Goal: Information Seeking & Learning: Learn about a topic

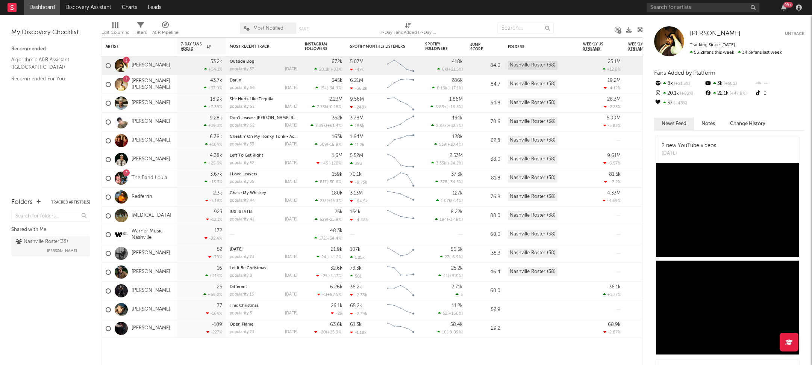
click at [151, 63] on link "[PERSON_NAME]" at bounding box center [151, 65] width 39 height 6
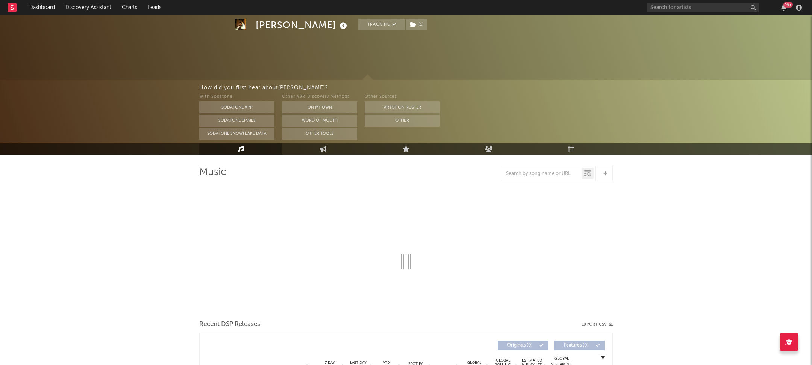
scroll to position [355, 0]
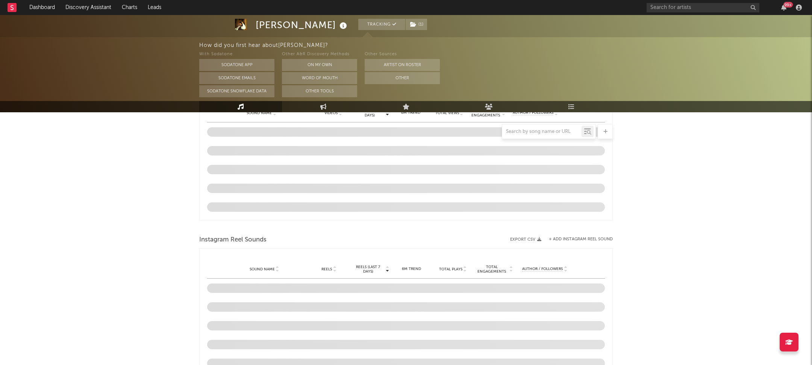
select select "6m"
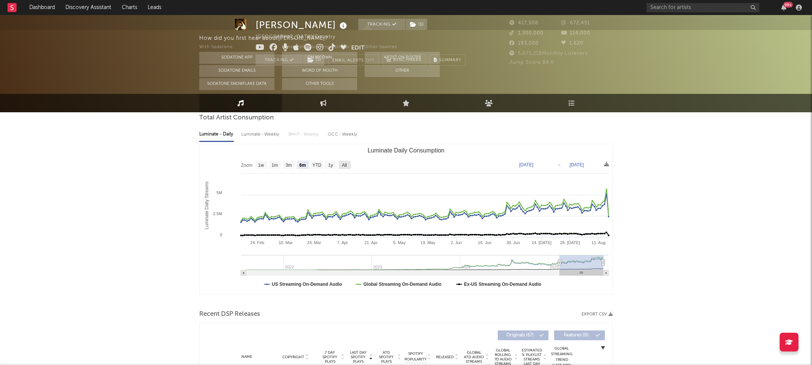
scroll to position [0, 0]
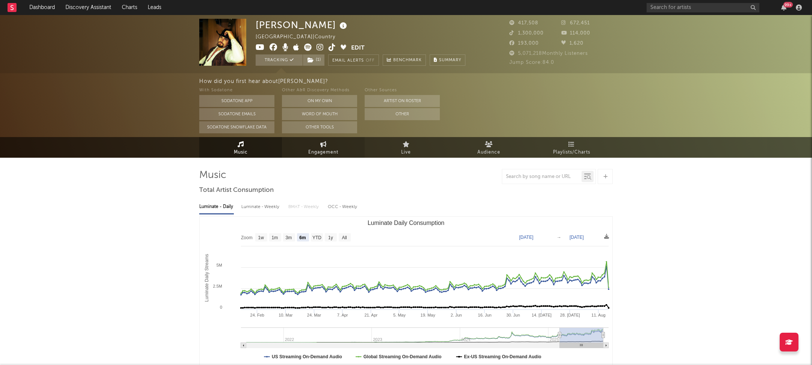
click at [330, 148] on span "Engagement" at bounding box center [323, 152] width 30 height 9
select select "1w"
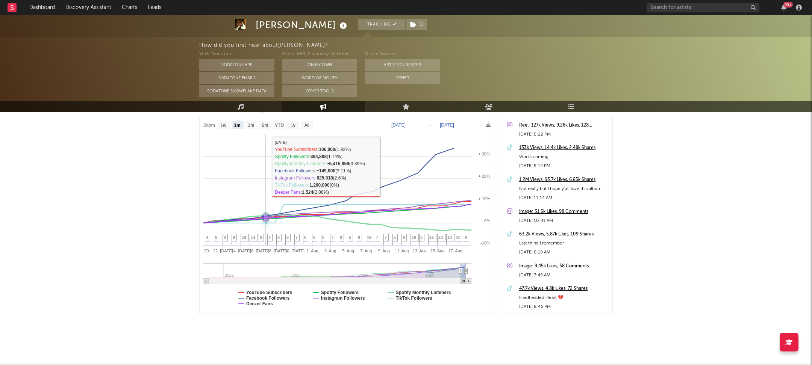
scroll to position [92, 0]
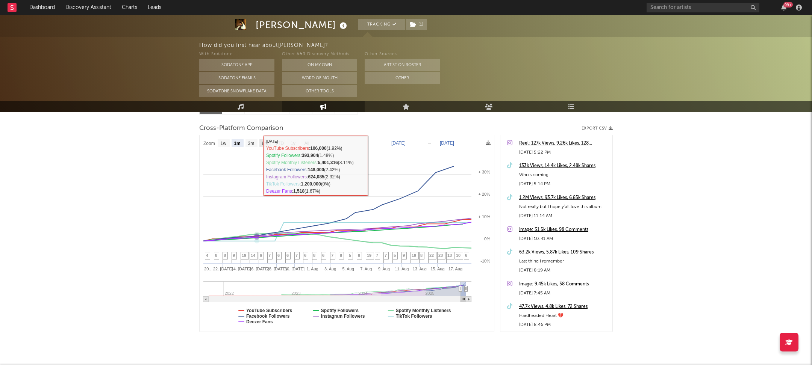
click at [263, 146] on rect at bounding box center [265, 143] width 12 height 8
select select "6m"
type input "2025-02-18"
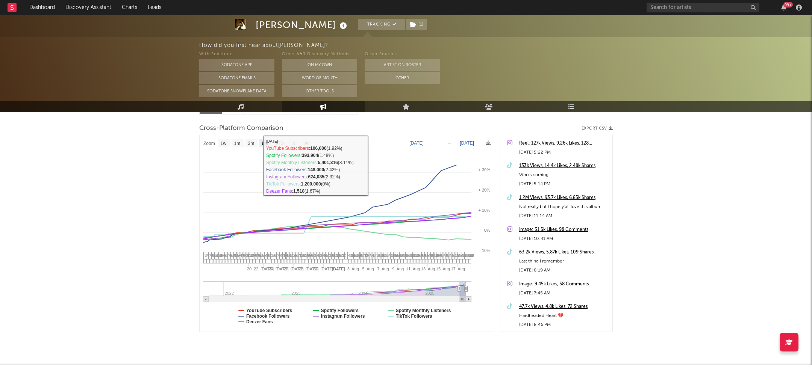
select select "6m"
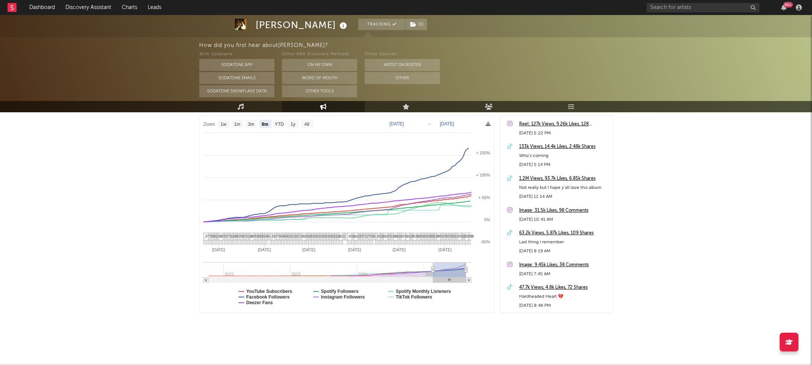
scroll to position [0, 0]
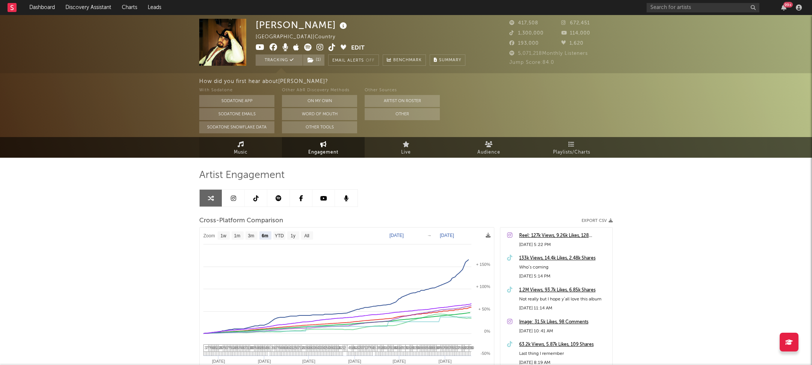
click at [238, 151] on span "Music" at bounding box center [241, 152] width 14 height 9
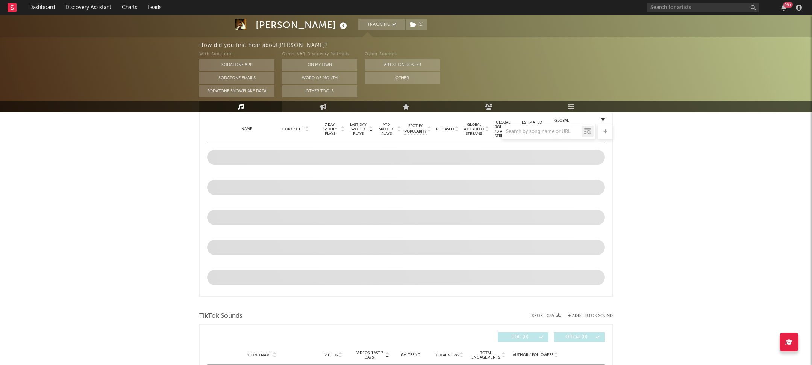
select select "6m"
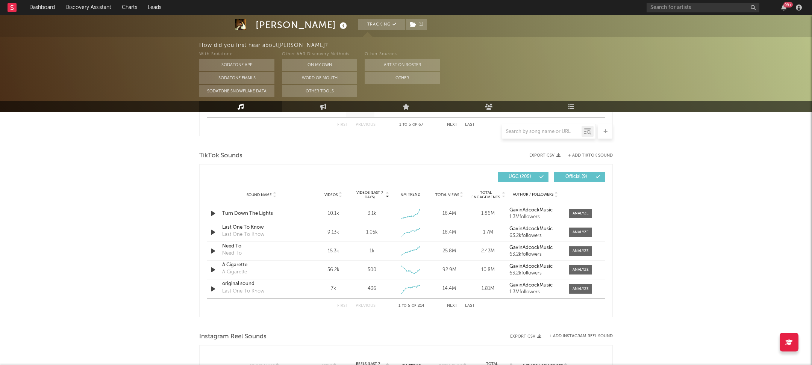
scroll to position [475, 0]
click at [586, 213] on div at bounding box center [580, 215] width 16 height 6
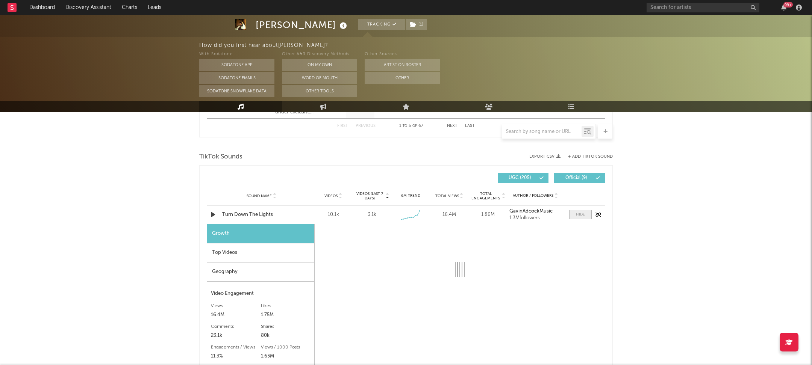
select select "1w"
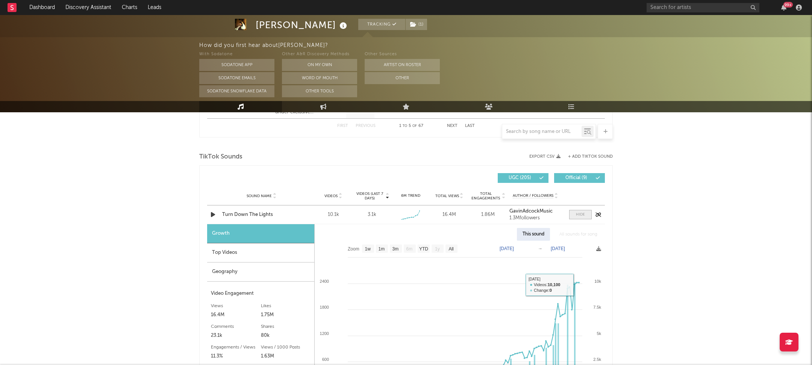
click at [583, 211] on span at bounding box center [580, 214] width 23 height 9
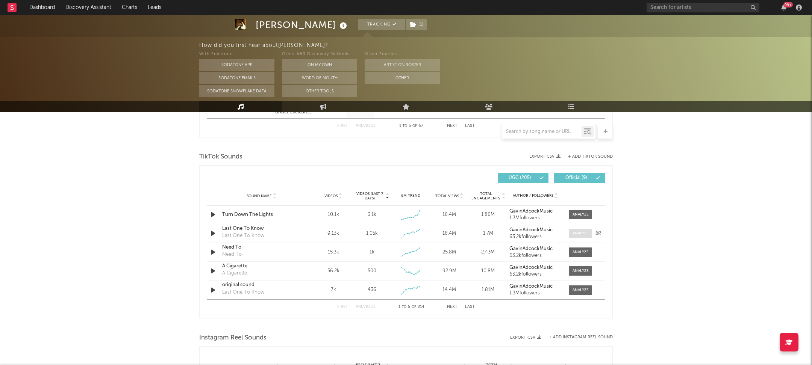
click at [582, 234] on div at bounding box center [580, 234] width 16 height 6
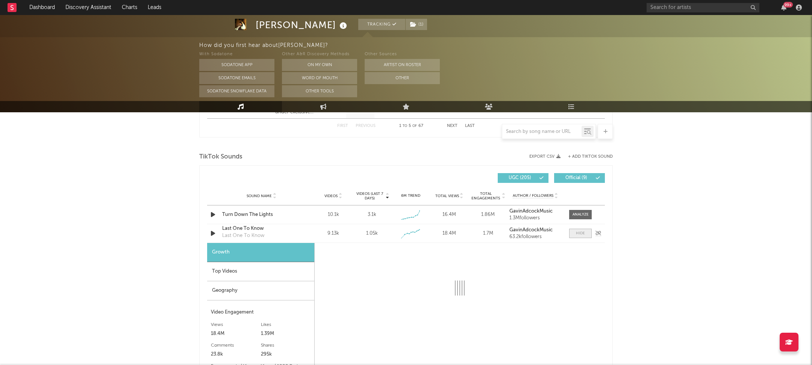
select select "1w"
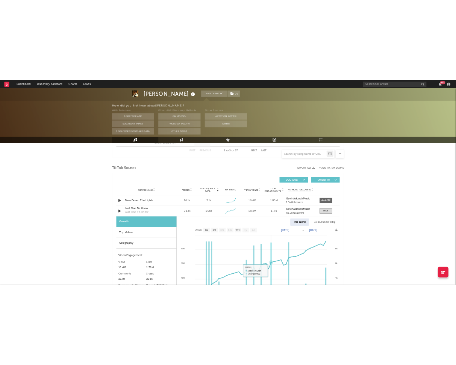
scroll to position [544, 0]
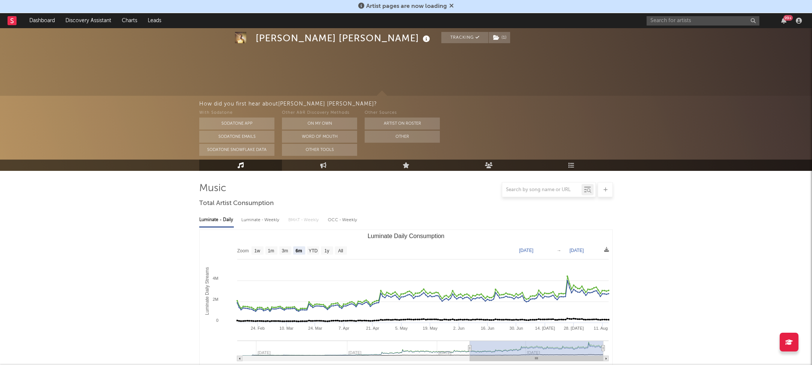
select select "6m"
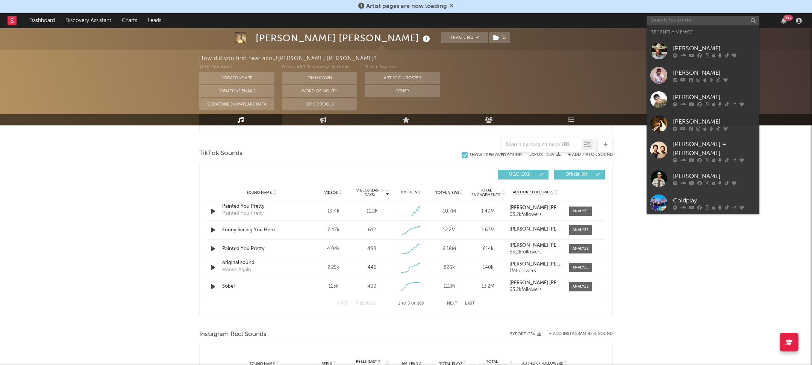
click at [706, 18] on input "text" at bounding box center [702, 20] width 113 height 9
type input "a"
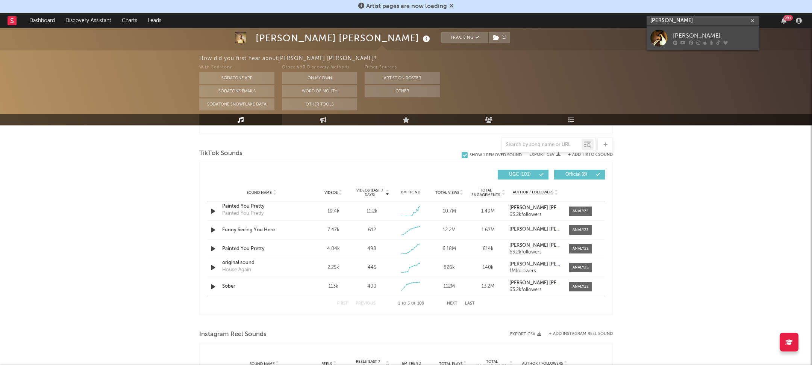
type input "gavin adcock"
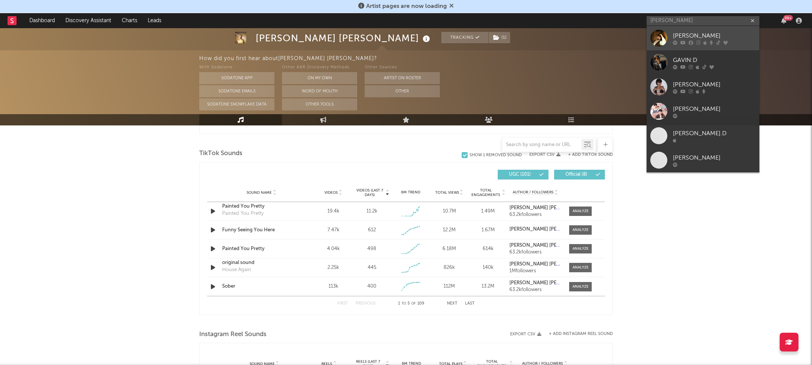
click at [721, 33] on div "[PERSON_NAME]" at bounding box center [714, 35] width 83 height 9
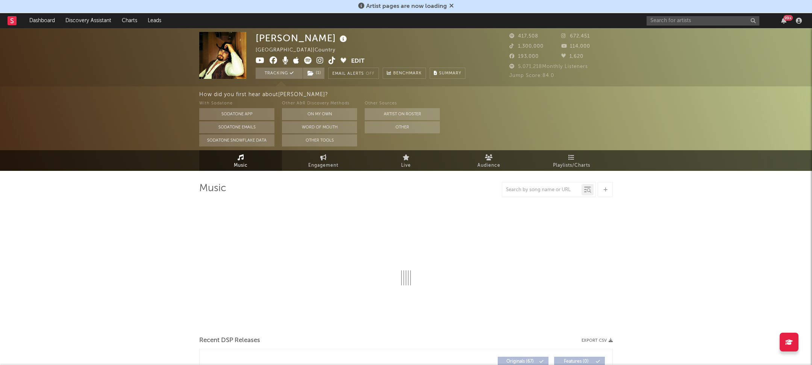
select select "6m"
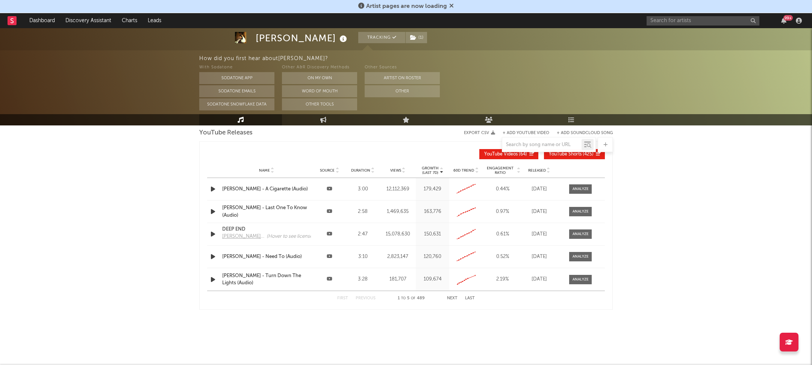
scroll to position [837, 0]
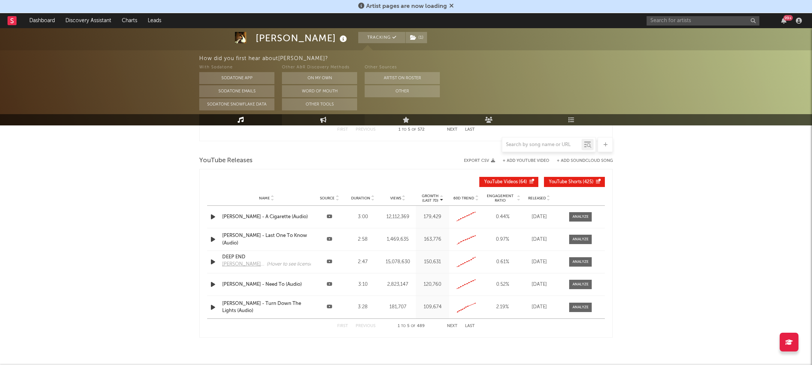
click at [335, 118] on link "Engagement" at bounding box center [323, 119] width 83 height 11
select select "1w"
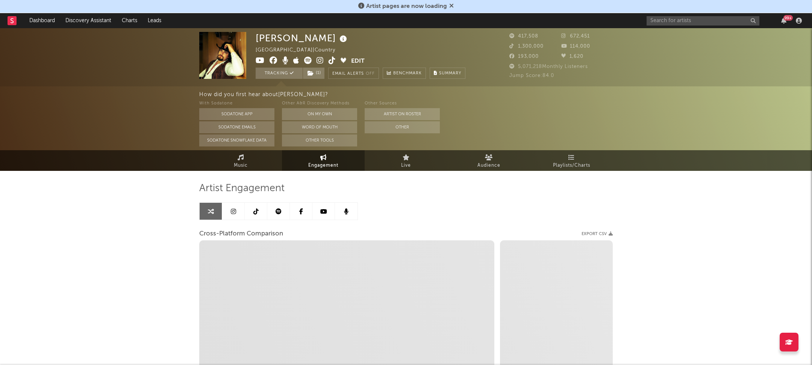
select select "1m"
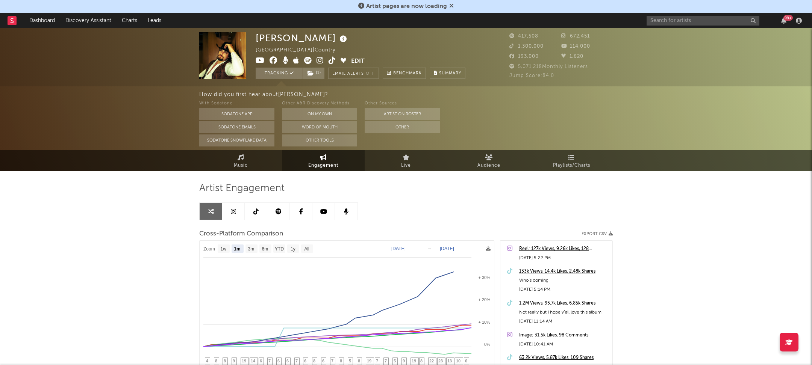
click at [231, 221] on div "Artist Engagement Cross-Platform Comparison Export CSV Zoom 1w 1m 3m 6m YTD 1y …" at bounding box center [405, 309] width 413 height 255
click at [231, 209] on icon at bounding box center [233, 212] width 5 height 6
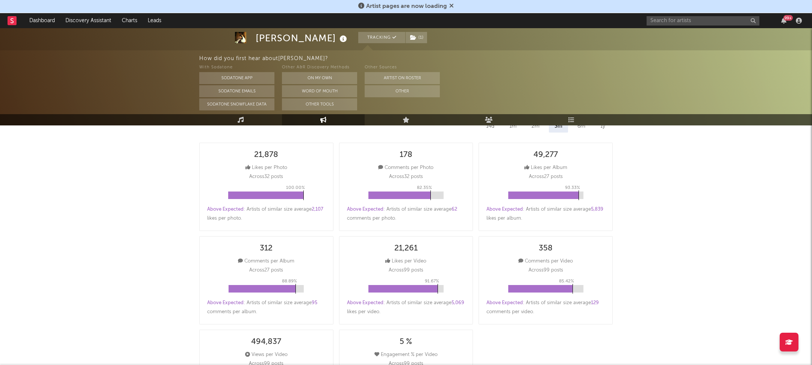
select select "6m"
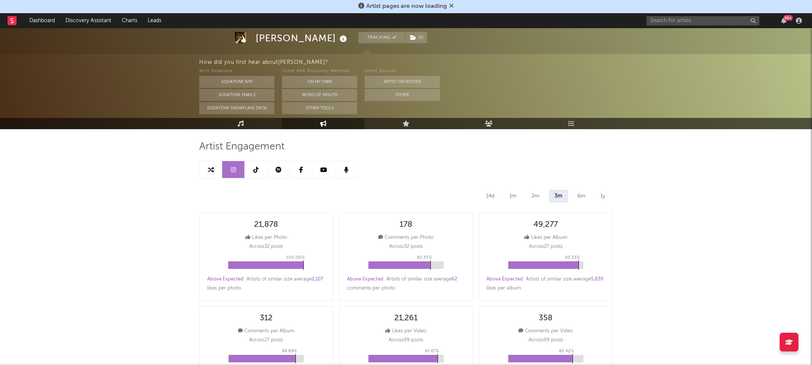
scroll to position [32, 0]
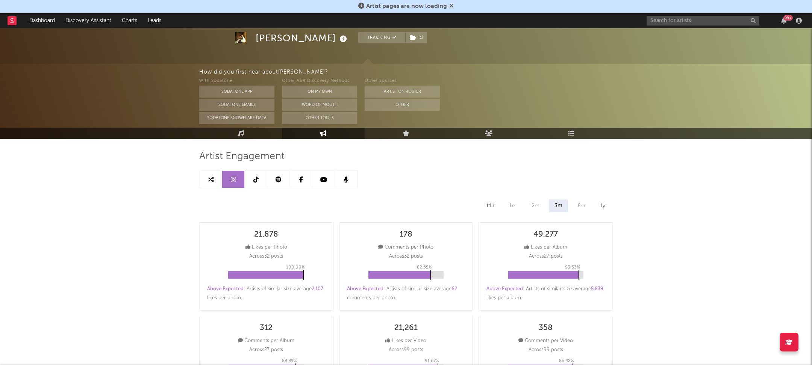
click at [255, 180] on icon at bounding box center [255, 180] width 5 height 6
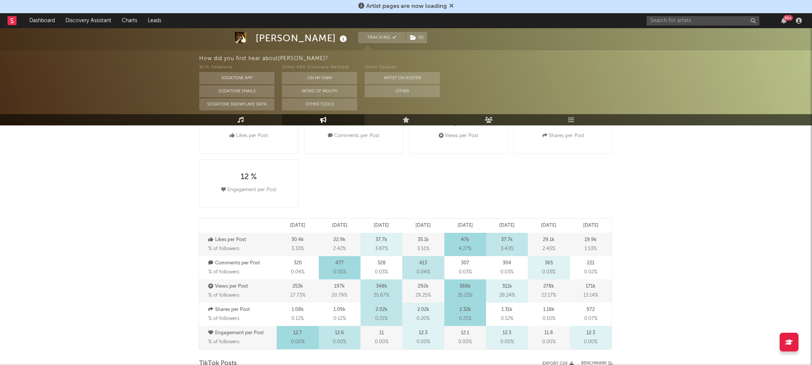
select select "6m"
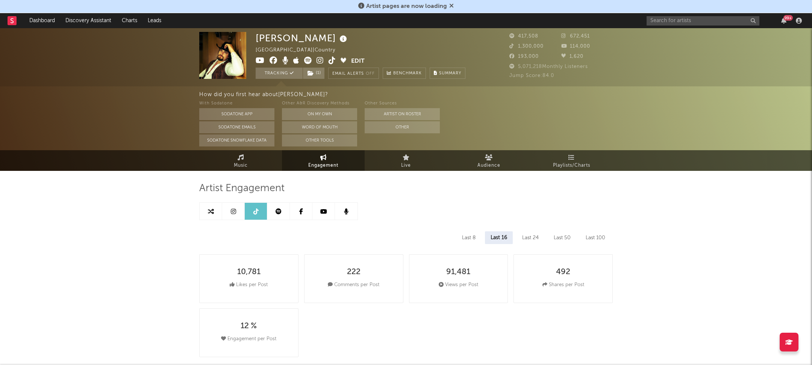
click at [230, 209] on link at bounding box center [233, 211] width 23 height 17
select select "6m"
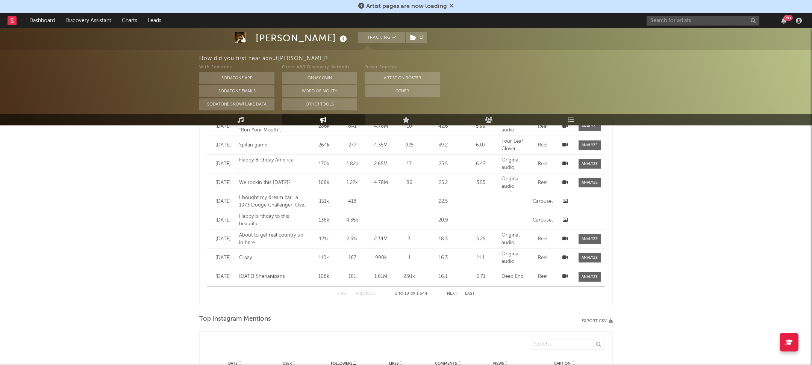
scroll to position [601, 0]
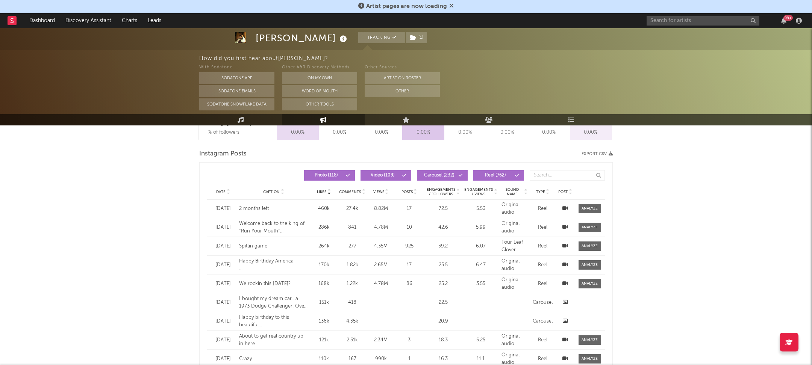
click at [255, 208] on div "2 months left" at bounding box center [274, 209] width 70 height 8
click at [389, 177] on span "Video ( 109 )" at bounding box center [382, 175] width 35 height 5
click at [501, 177] on button "Reel ( 762 )" at bounding box center [498, 175] width 51 height 11
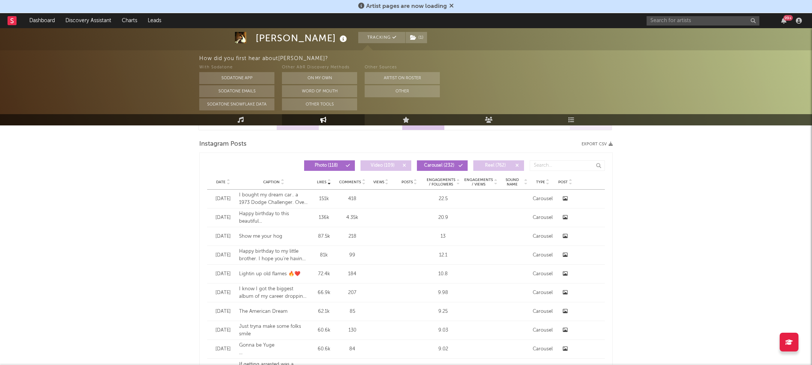
scroll to position [611, 0]
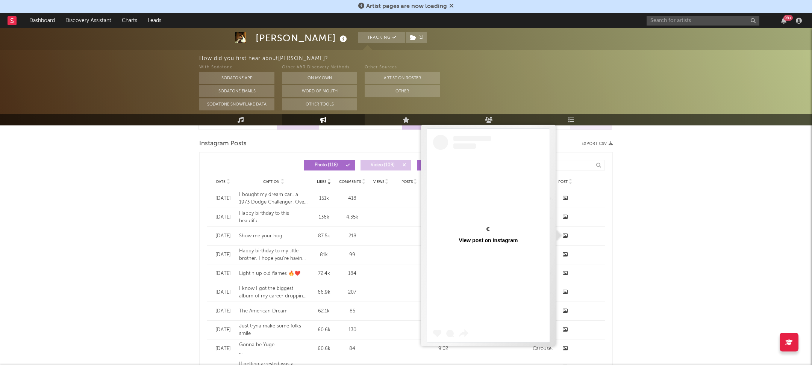
click at [564, 234] on icon at bounding box center [564, 235] width 5 height 5
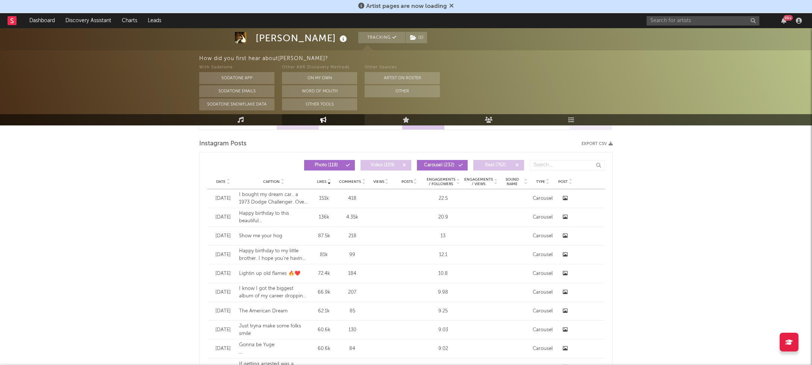
click at [624, 227] on div "Gavin Adcock Tracking ( 1 ) United States | Country Edit Tracking ( 1 ) Email A…" at bounding box center [406, 156] width 812 height 1479
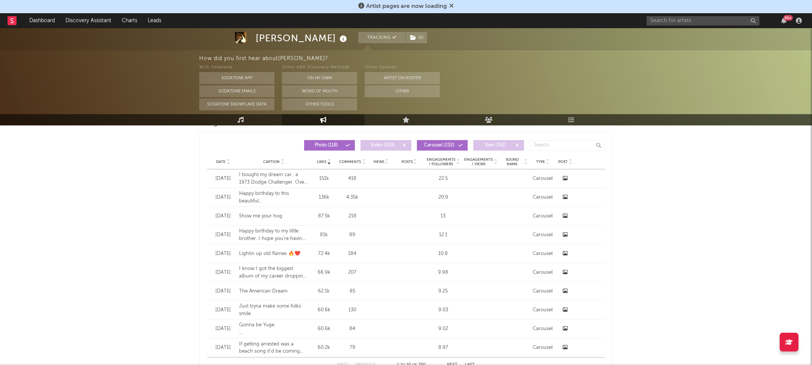
scroll to position [632, 0]
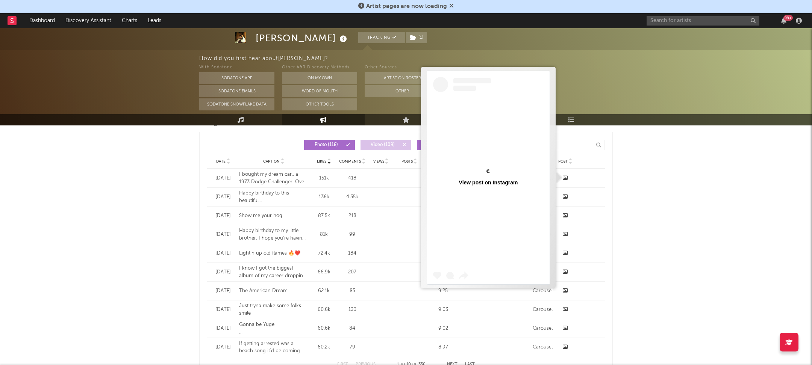
click at [564, 176] on icon at bounding box center [564, 177] width 5 height 5
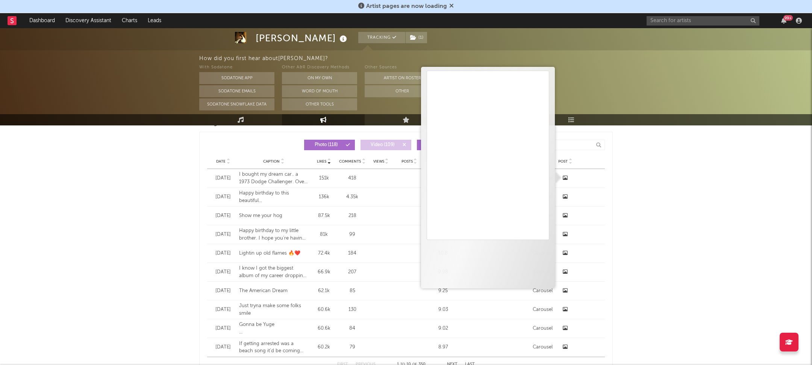
scroll to position [681, 0]
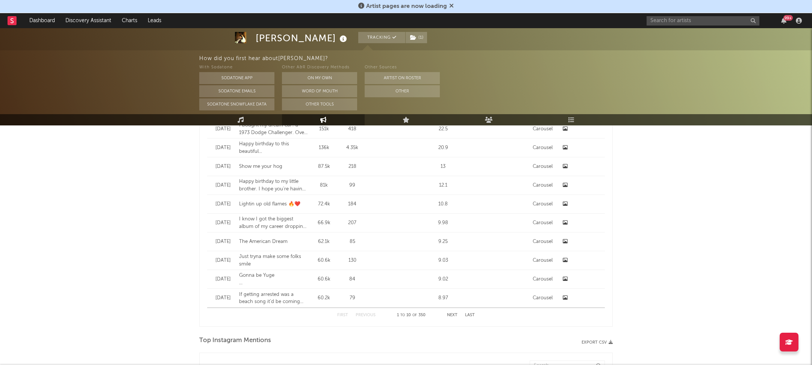
click at [647, 183] on div "Gavin Adcock Tracking ( 1 ) United States | Country Edit Tracking ( 1 ) Email A…" at bounding box center [406, 86] width 812 height 1479
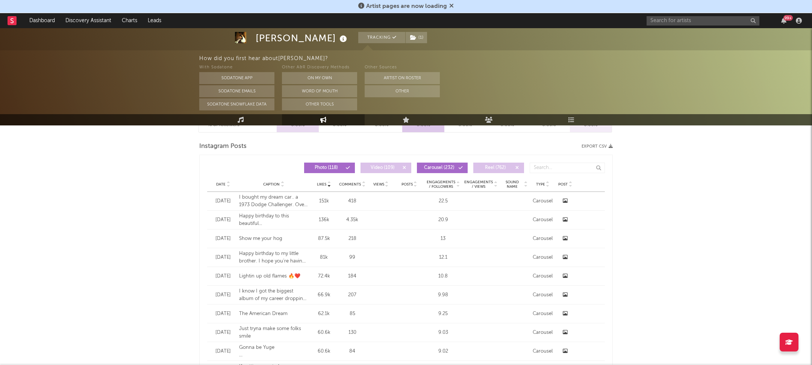
scroll to position [610, 0]
click at [527, 292] on div "Date Aug 14 '25 Caption I know I got the biggest album of my career dropping to…" at bounding box center [406, 294] width 398 height 18
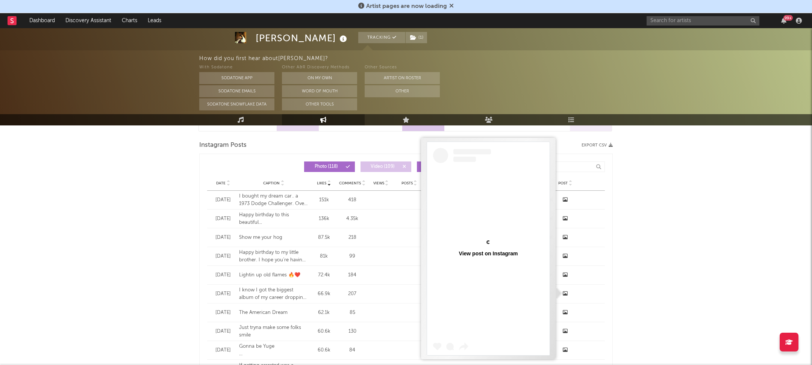
click at [567, 293] on icon at bounding box center [564, 293] width 5 height 5
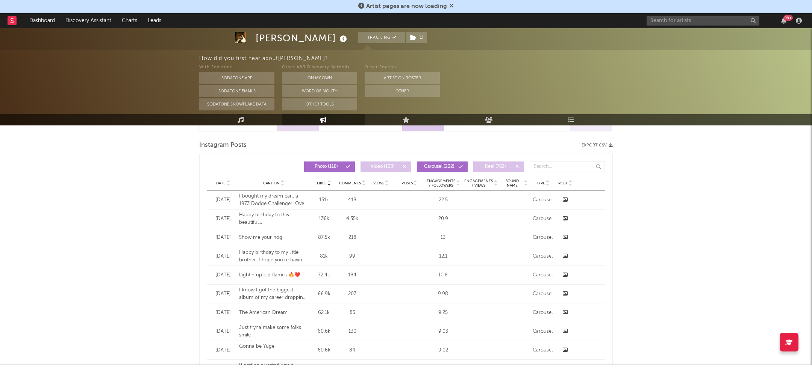
click at [604, 279] on div "Date Dec 16 '24 Caption Lightin up old flames 🔥❤️ Likes 72.4k Comments 184 View…" at bounding box center [406, 275] width 398 height 18
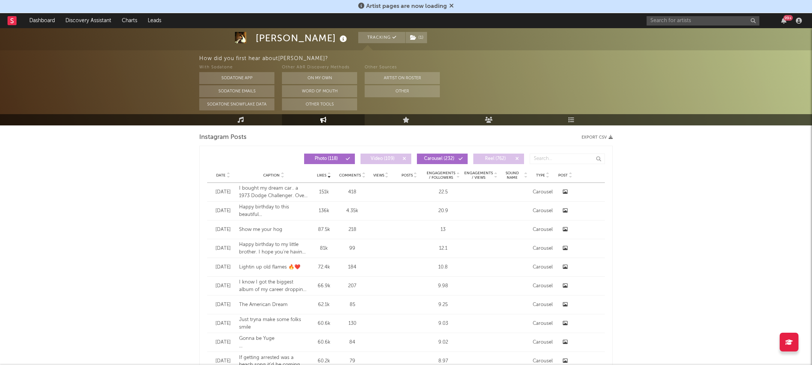
scroll to position [615, 0]
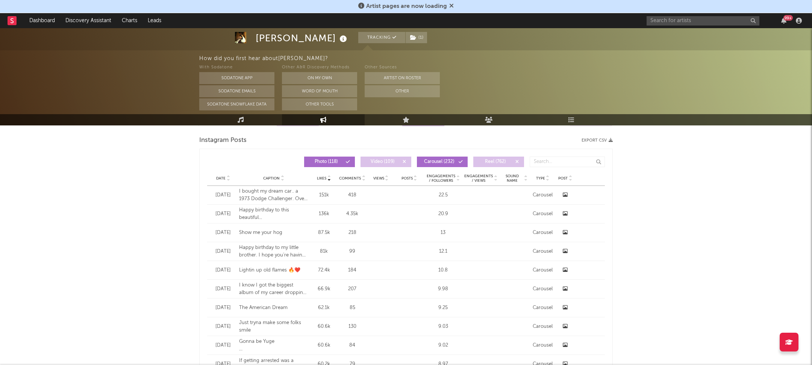
click at [395, 165] on button "Video ( 109 )" at bounding box center [385, 162] width 51 height 11
click at [385, 161] on span "Video ( 109 )" at bounding box center [382, 162] width 35 height 5
click at [330, 160] on span "Photo ( 118 )" at bounding box center [326, 162] width 35 height 5
click at [434, 160] on span "Carousel ( 232 )" at bounding box center [439, 162] width 35 height 5
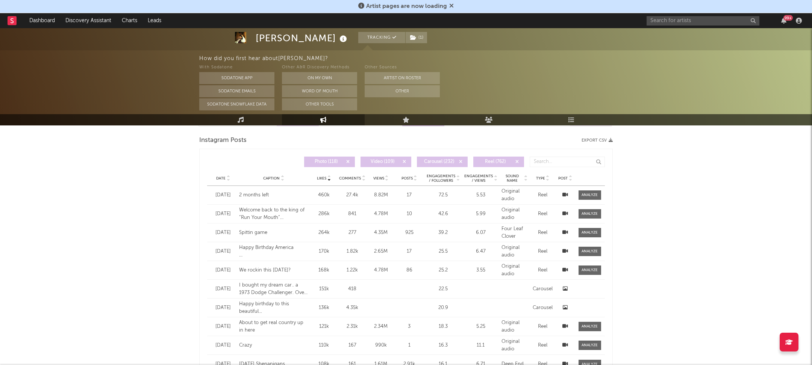
click at [227, 175] on icon at bounding box center [228, 176] width 4 height 3
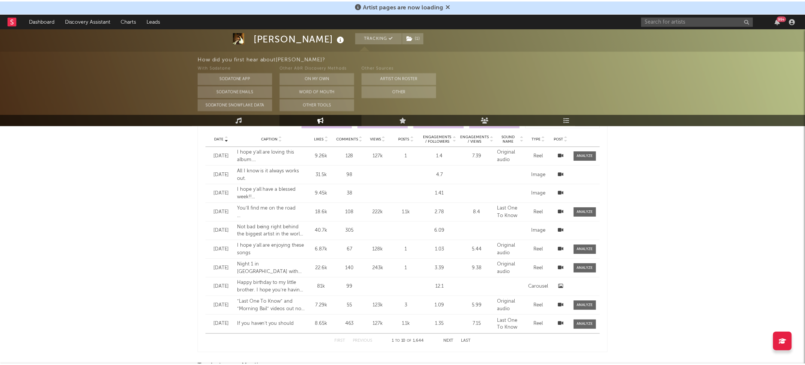
scroll to position [663, 0]
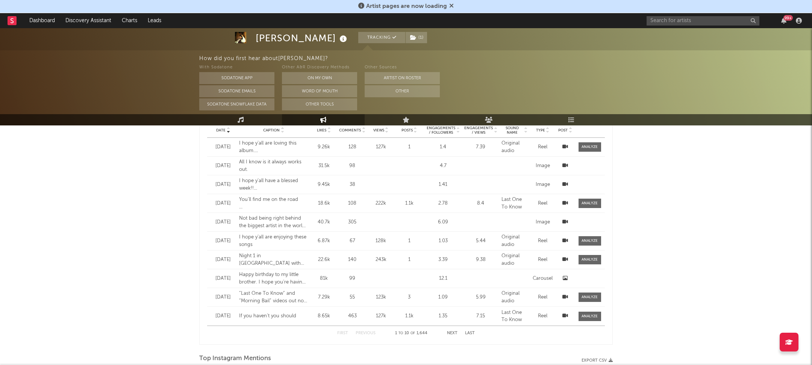
click at [451, 332] on button "Next" at bounding box center [452, 333] width 11 height 4
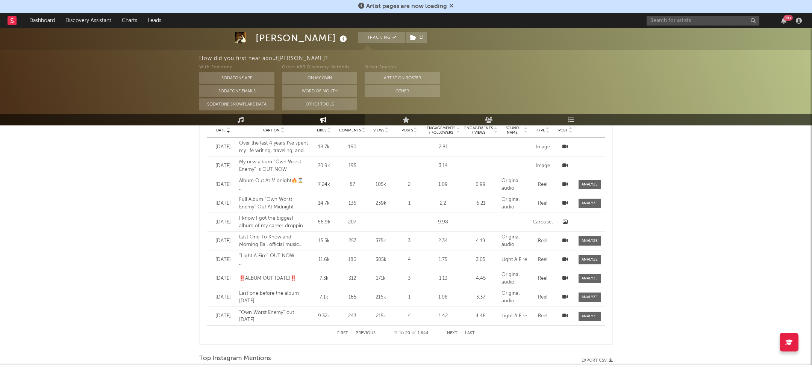
click at [451, 331] on button "Next" at bounding box center [452, 333] width 11 height 4
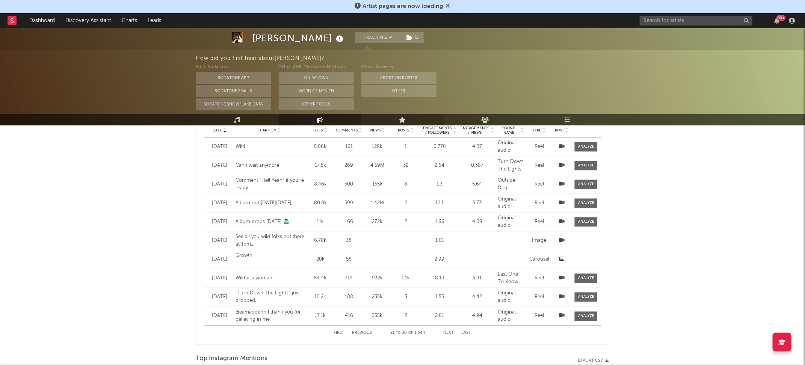
scroll to position [207, 0]
